Goal: Transaction & Acquisition: Book appointment/travel/reservation

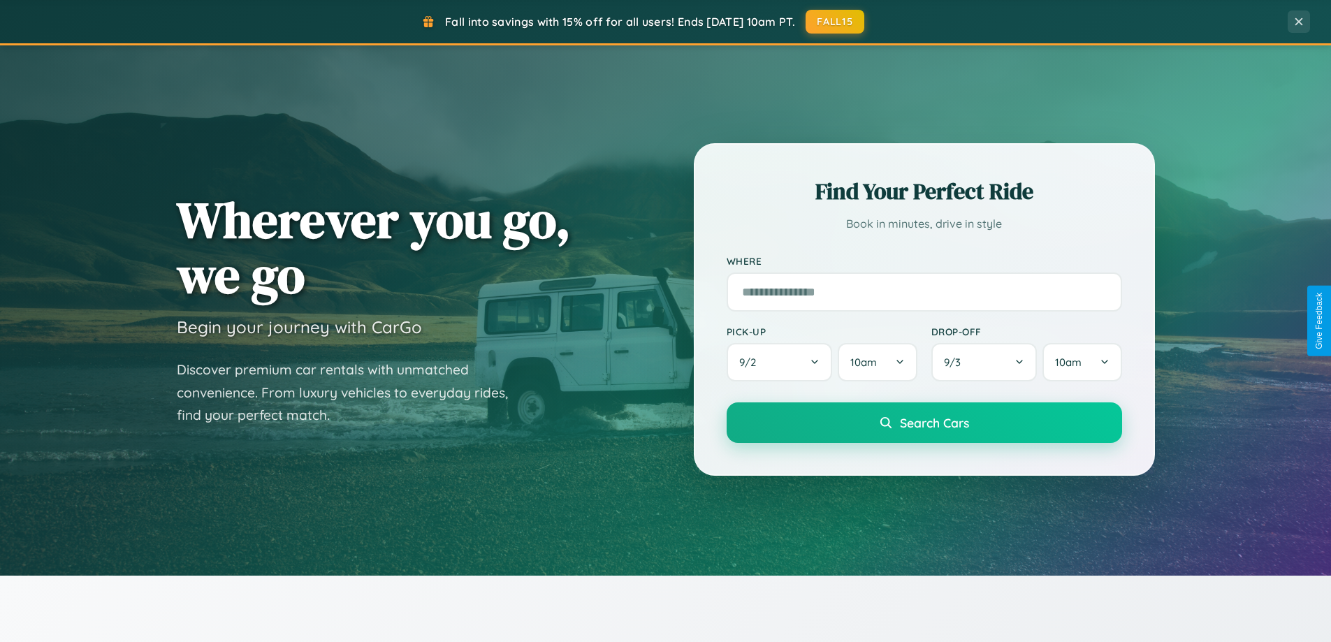
scroll to position [602, 0]
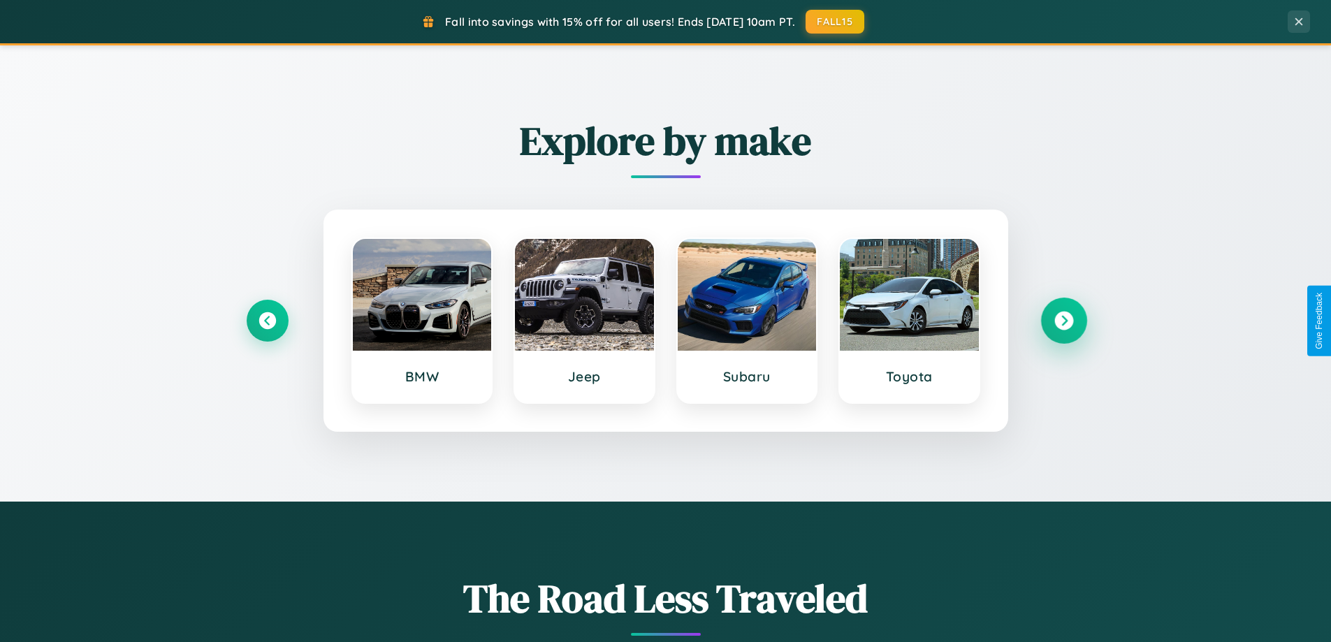
click at [1063, 321] on icon at bounding box center [1063, 321] width 19 height 19
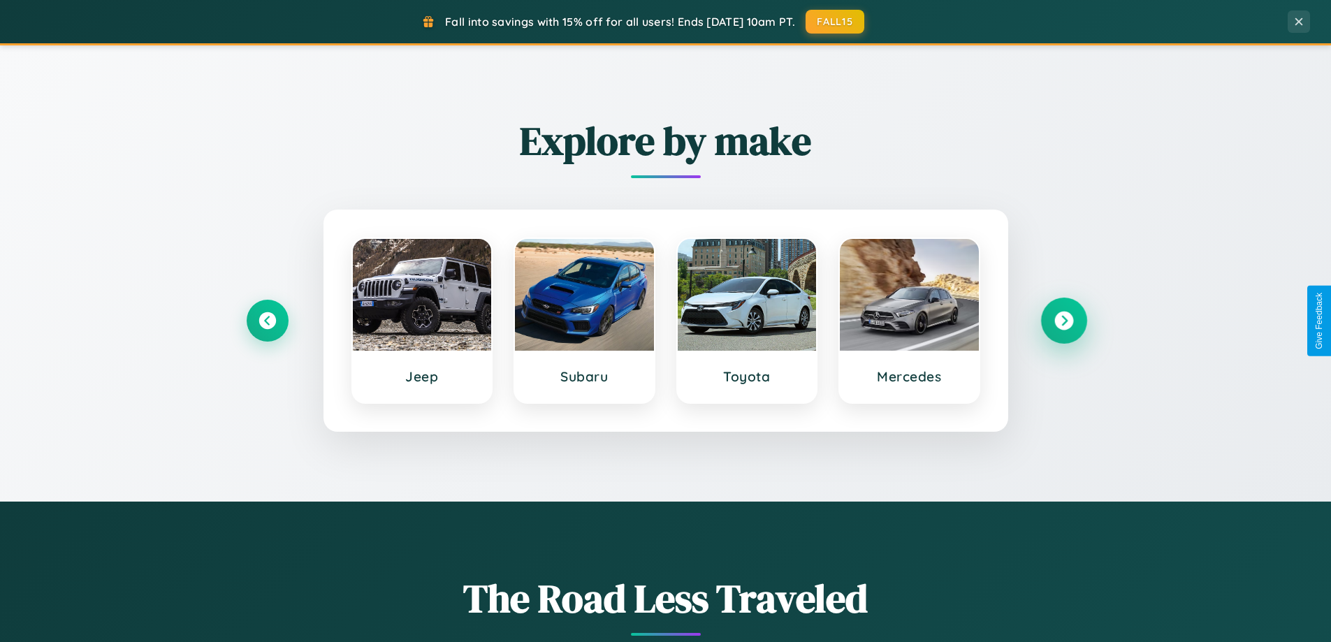
click at [1063, 321] on icon at bounding box center [1063, 321] width 19 height 19
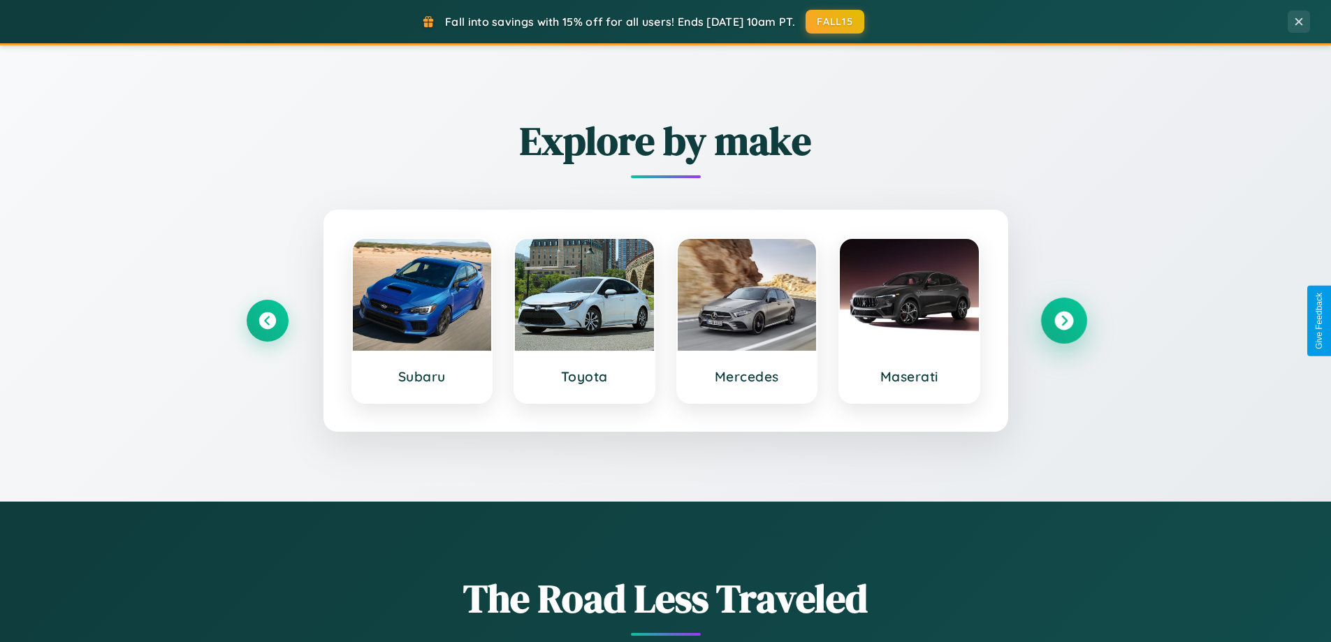
click at [1063, 321] on icon at bounding box center [1063, 321] width 19 height 19
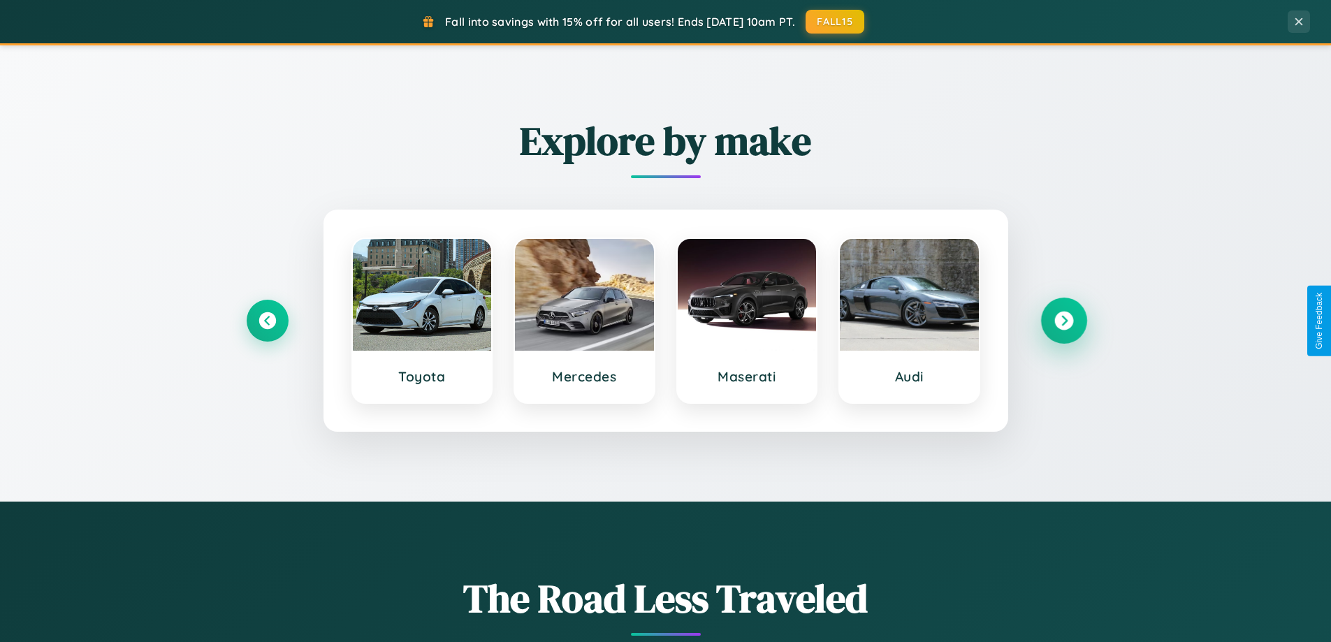
click at [1063, 321] on icon at bounding box center [1063, 321] width 19 height 19
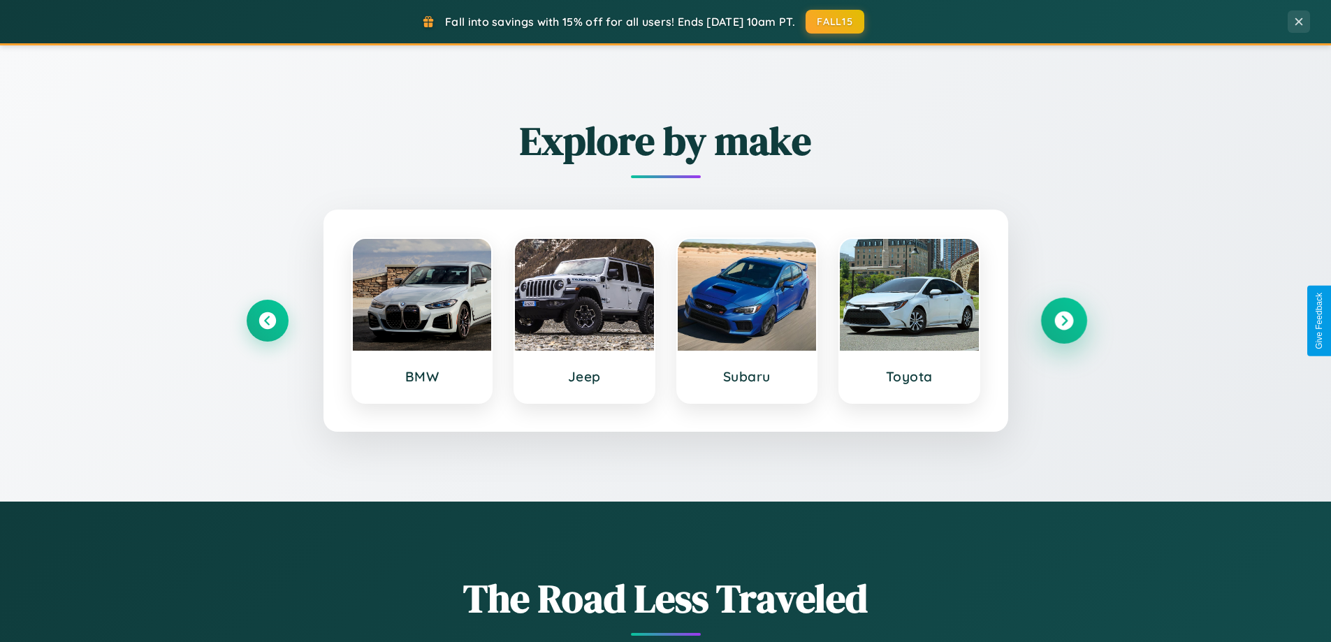
click at [1063, 321] on icon at bounding box center [1063, 321] width 19 height 19
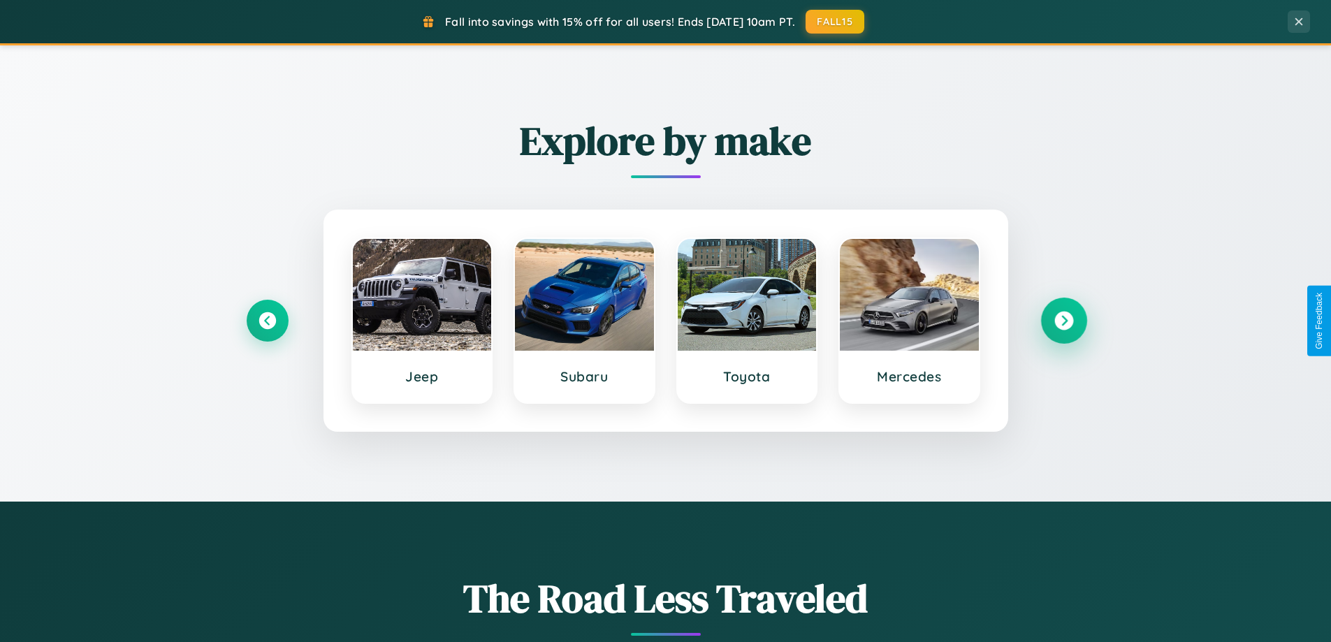
scroll to position [2244, 0]
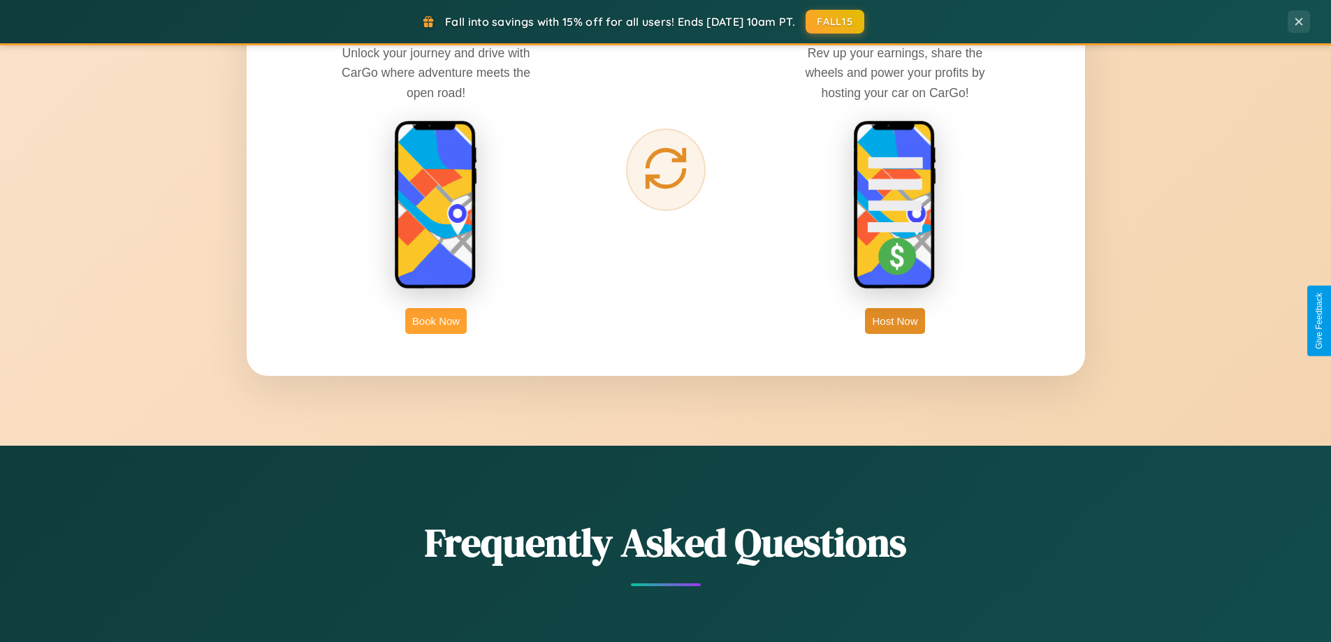
click at [436, 321] on button "Book Now" at bounding box center [435, 321] width 61 height 26
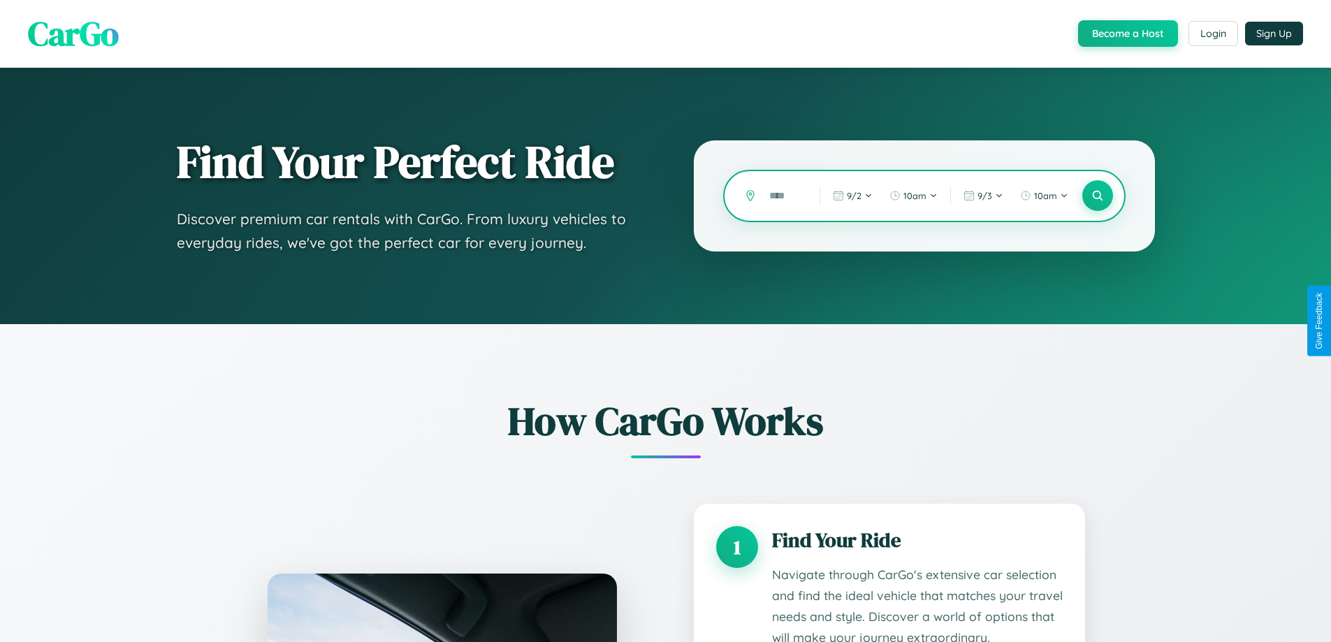
click at [784, 196] on input "text" at bounding box center [783, 196] width 43 height 24
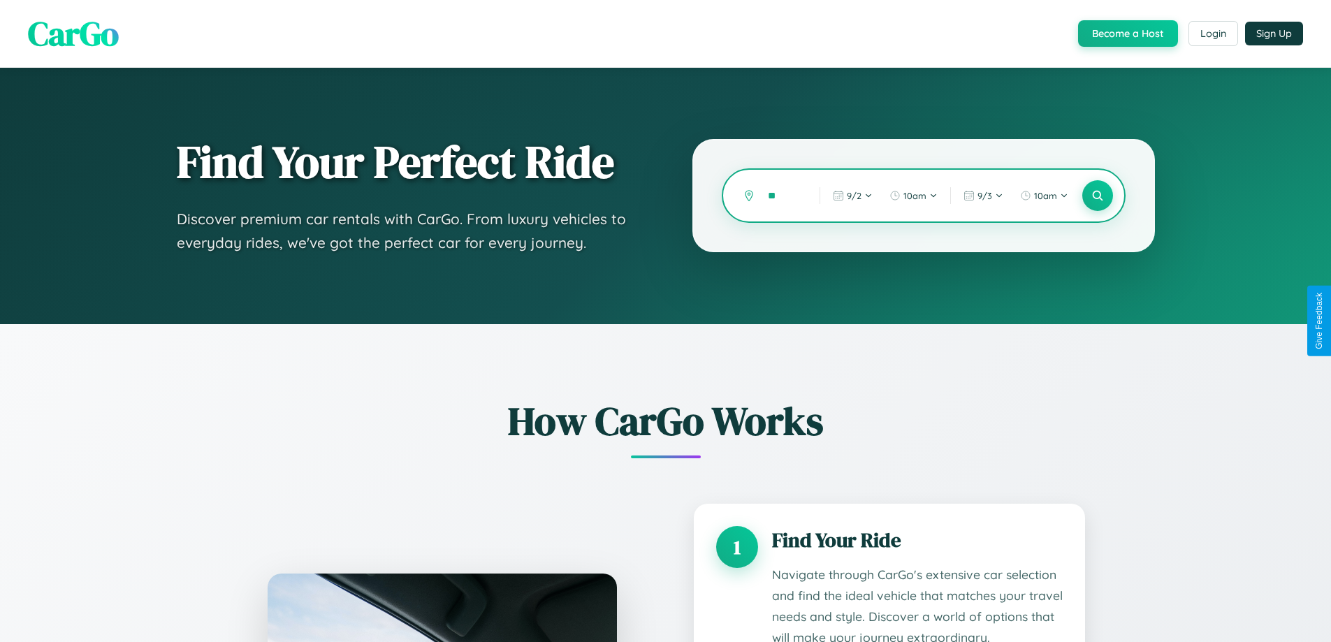
type input "*"
type input "*****"
click at [1097, 196] on icon at bounding box center [1096, 195] width 13 height 13
